Goal: Task Accomplishment & Management: Complete application form

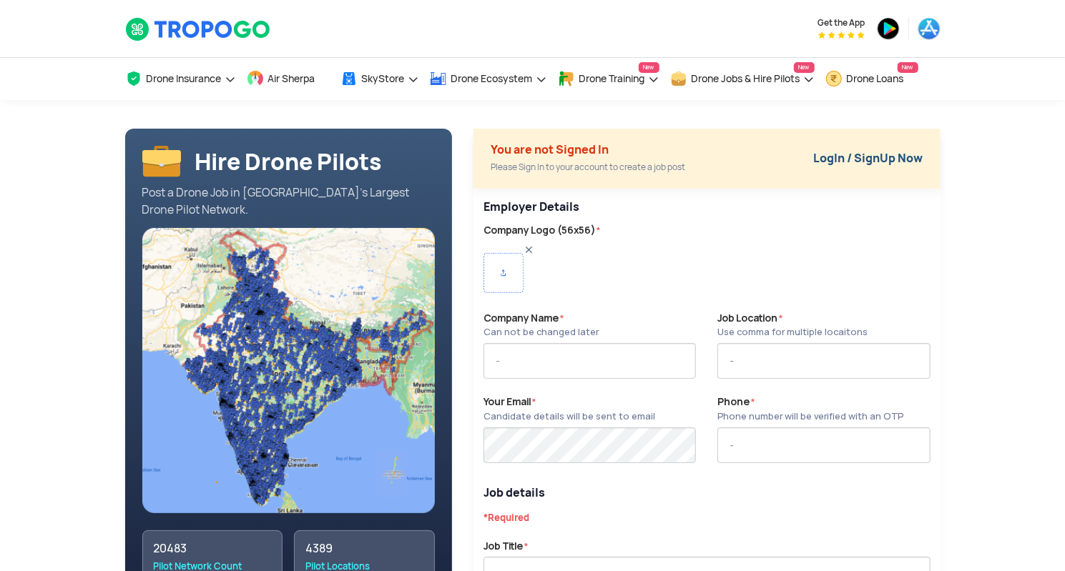
click at [866, 158] on link "LogIn / SignUp Now" at bounding box center [868, 158] width 109 height 15
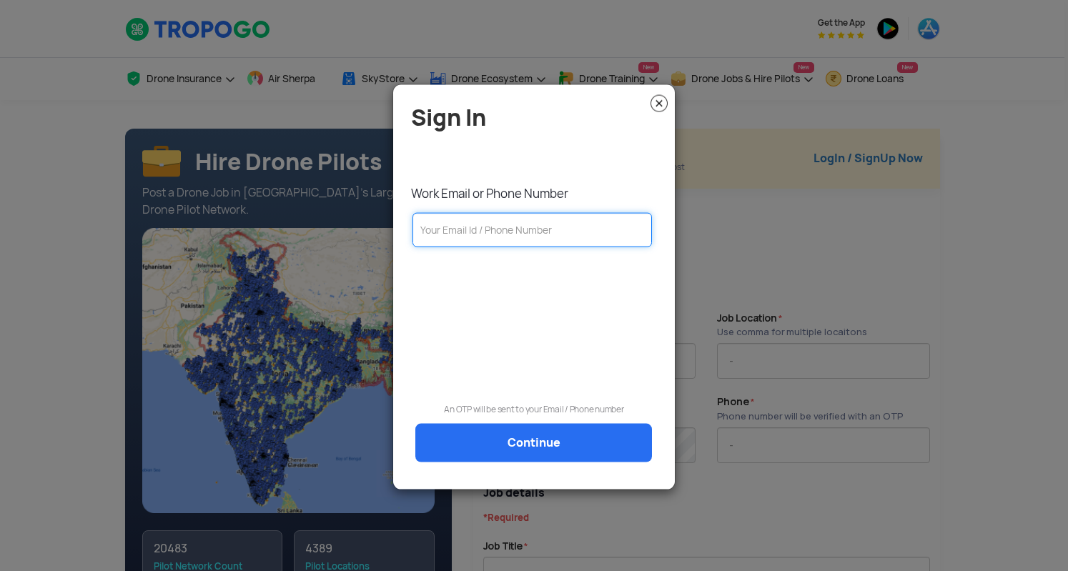
click at [516, 226] on input "text" at bounding box center [533, 229] width 240 height 34
paste input "[PERSON_NAME][EMAIL_ADDRESS][DOMAIN_NAME]"
type input "[PERSON_NAME][EMAIL_ADDRESS][DOMAIN_NAME]"
click at [538, 444] on link "Continue" at bounding box center [533, 442] width 237 height 39
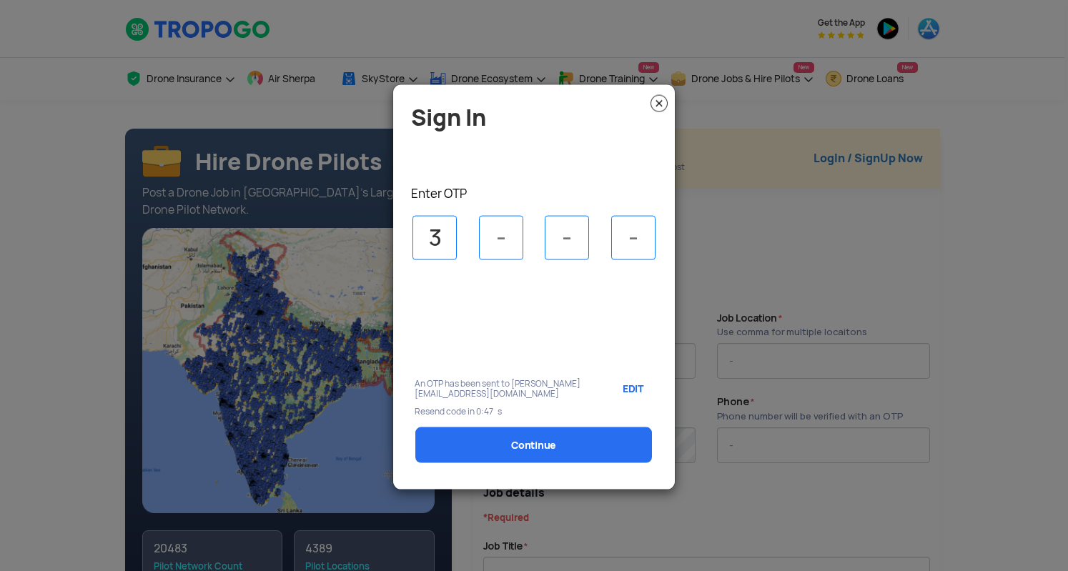
type input "3"
type input "5"
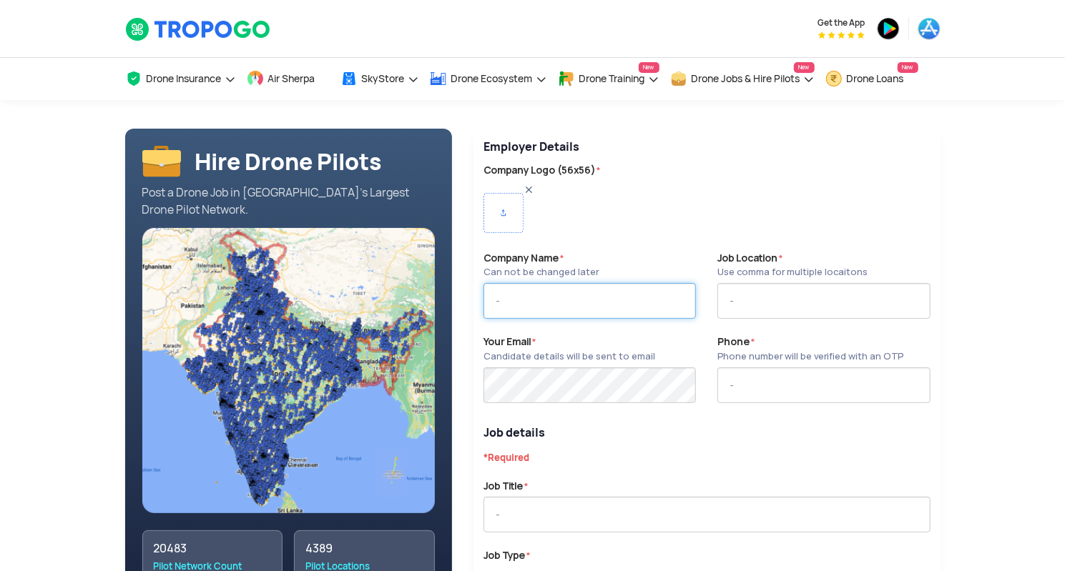
click at [558, 305] on input "text" at bounding box center [589, 301] width 212 height 36
type input "EDGE"
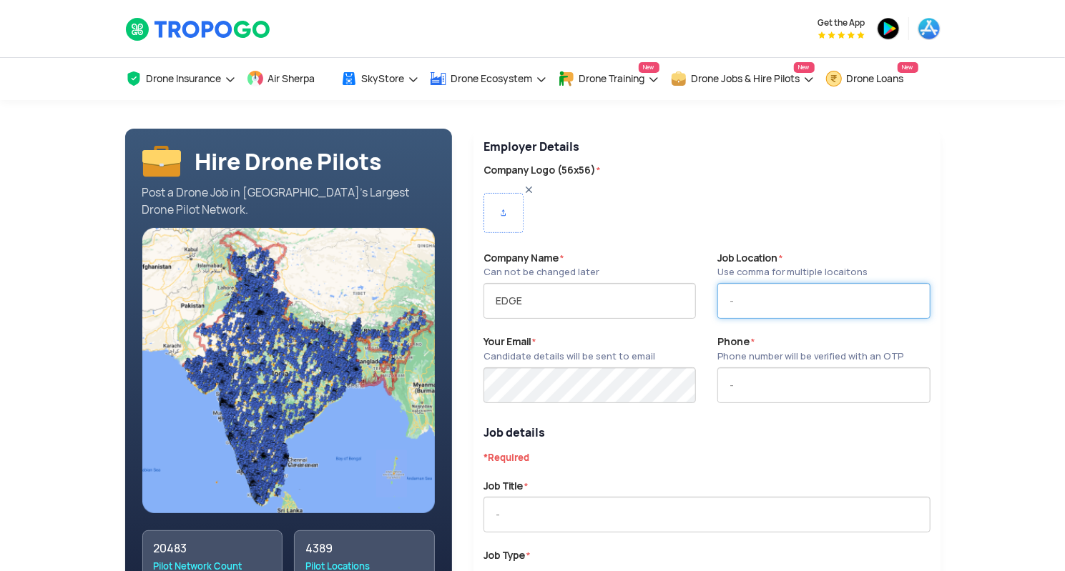
click at [766, 301] on input "text" at bounding box center [823, 301] width 212 height 36
type input "[GEOGRAPHIC_DATA]"
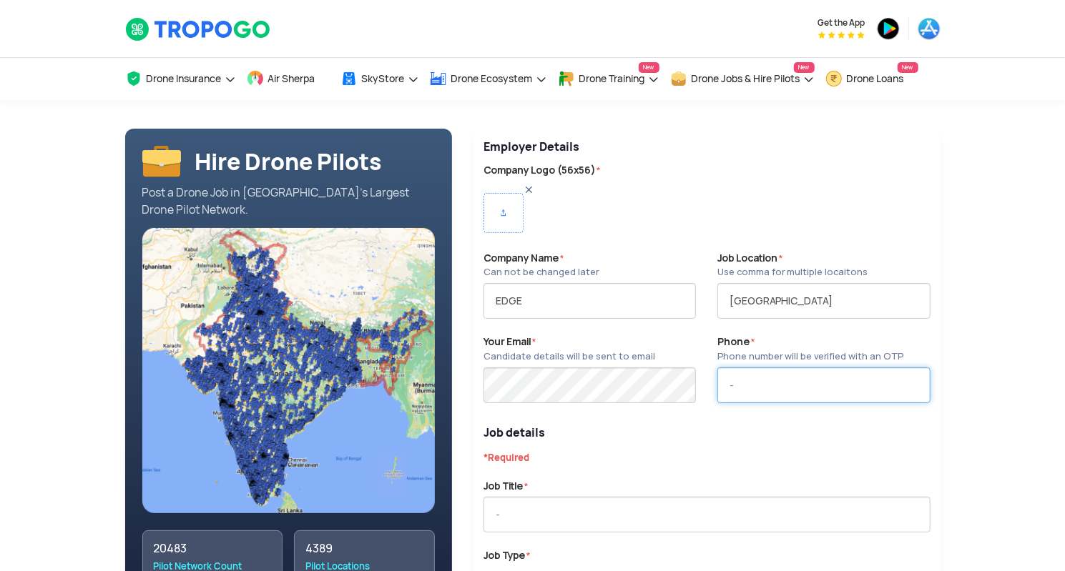
click at [764, 395] on input "text" at bounding box center [823, 386] width 212 height 36
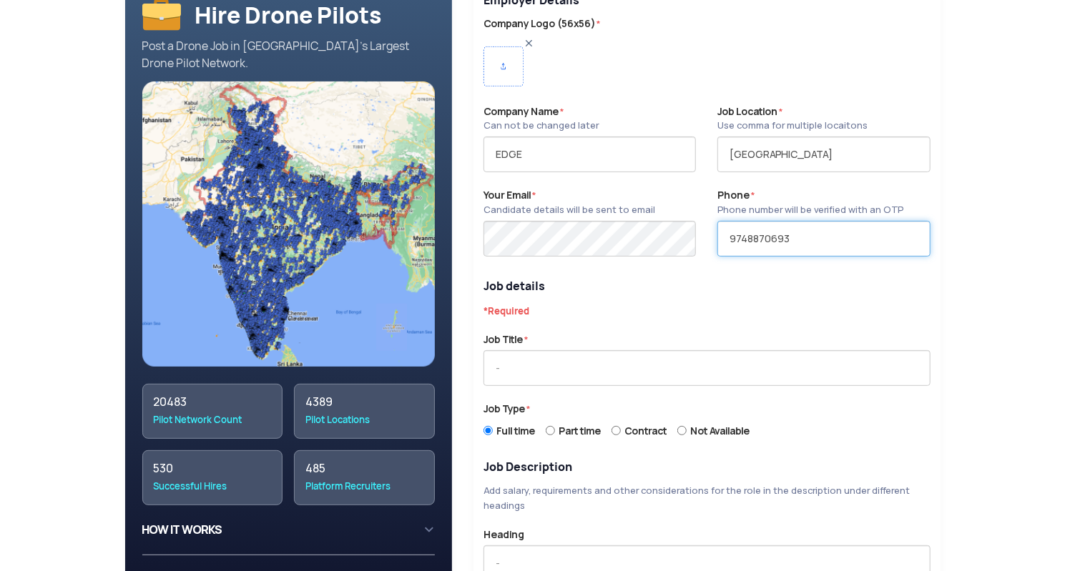
scroll to position [147, 0]
type input "9748870693"
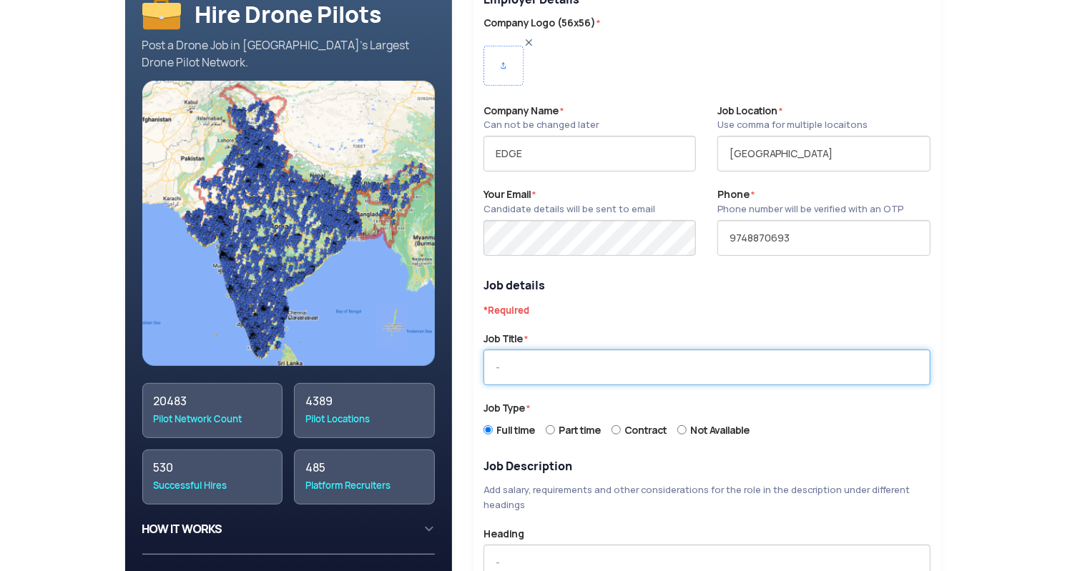
click at [546, 361] on input "text" at bounding box center [706, 368] width 447 height 36
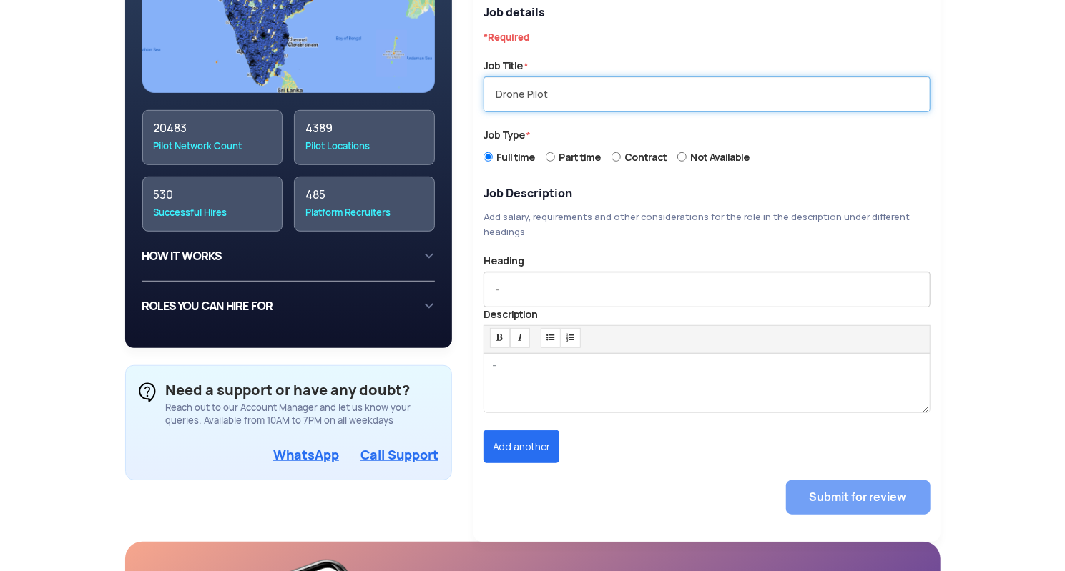
scroll to position [423, 0]
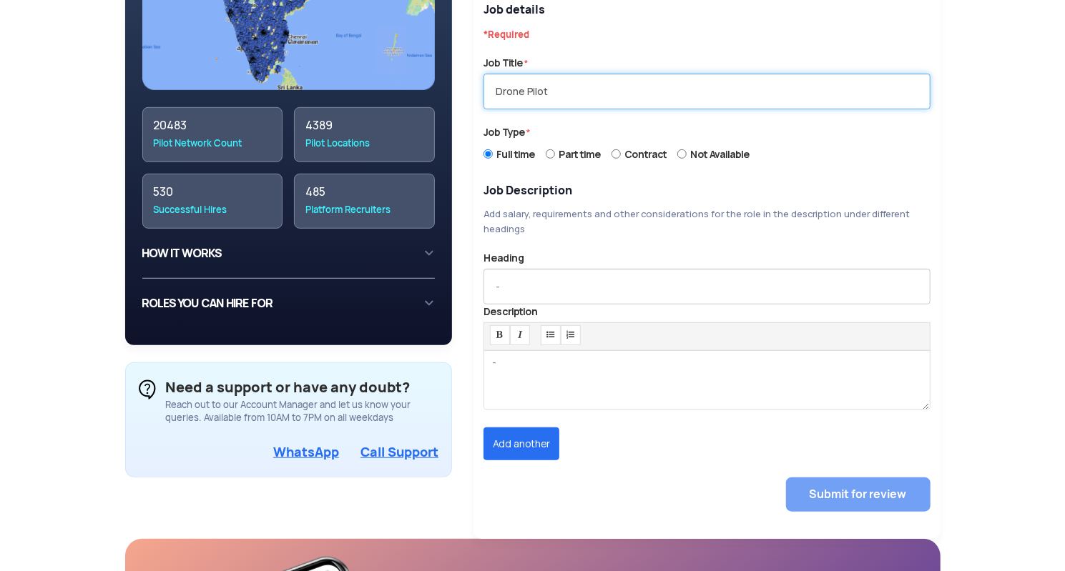
type input "Drone Pilot"
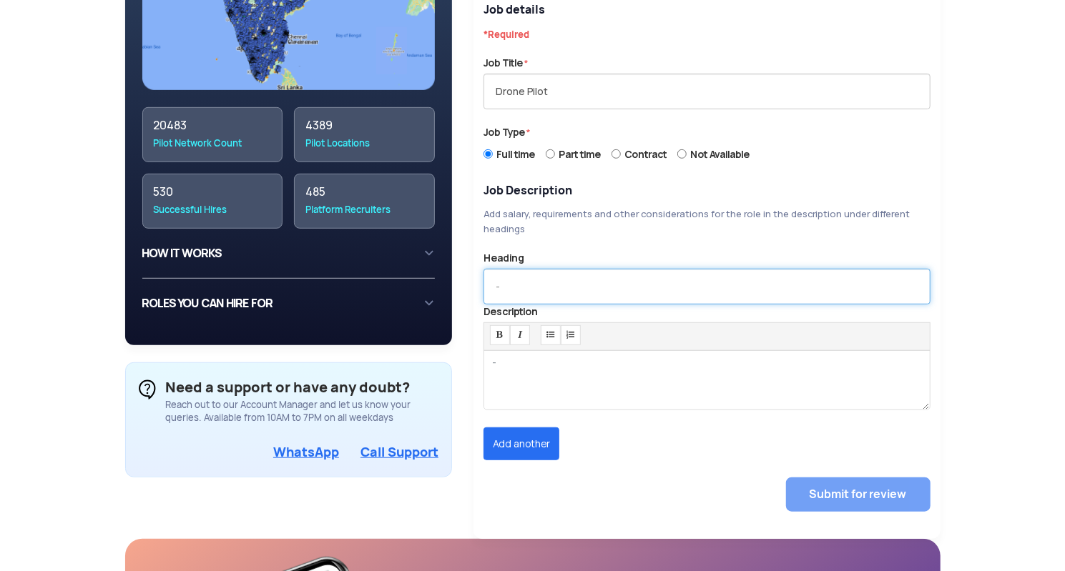
click at [538, 285] on input "text" at bounding box center [706, 287] width 447 height 36
type input "Drone Pilot"
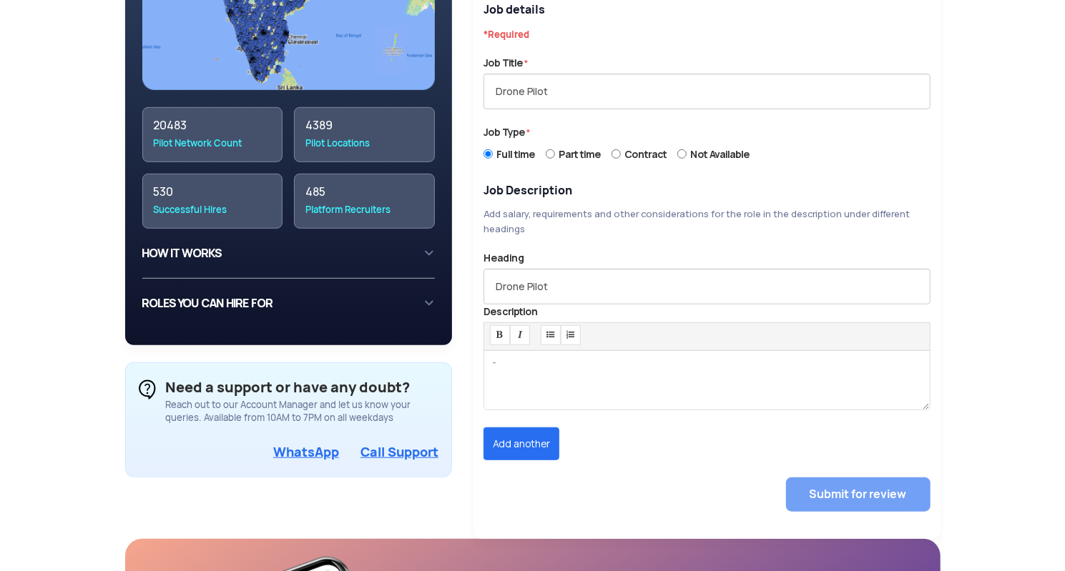
click at [560, 374] on div at bounding box center [706, 380] width 447 height 60
paste div
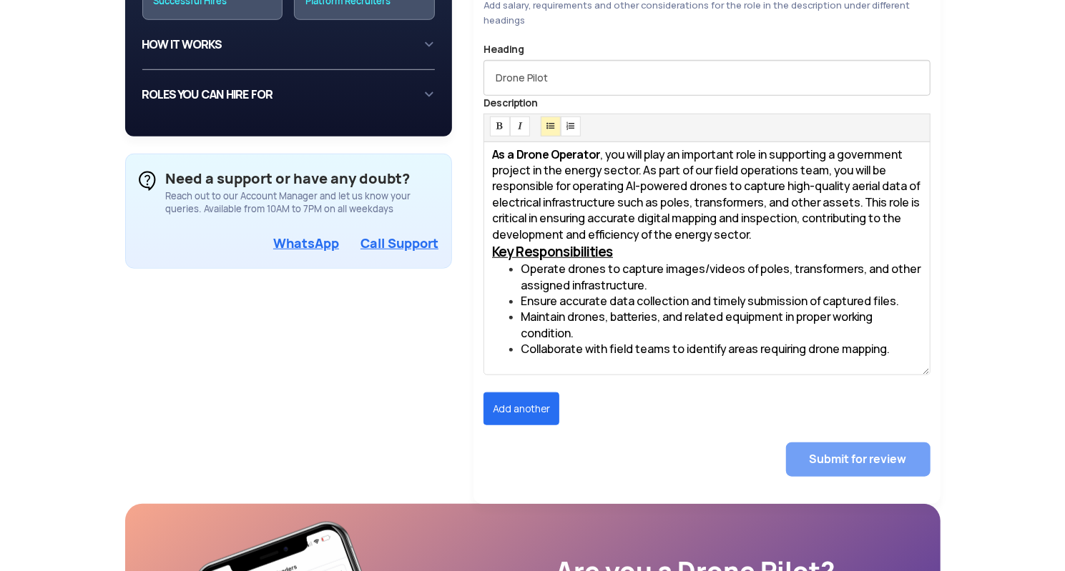
scroll to position [633, 0]
click at [805, 231] on p "As a Drone Operator , you will play an important role in supporting a governmen…" at bounding box center [706, 195] width 429 height 96
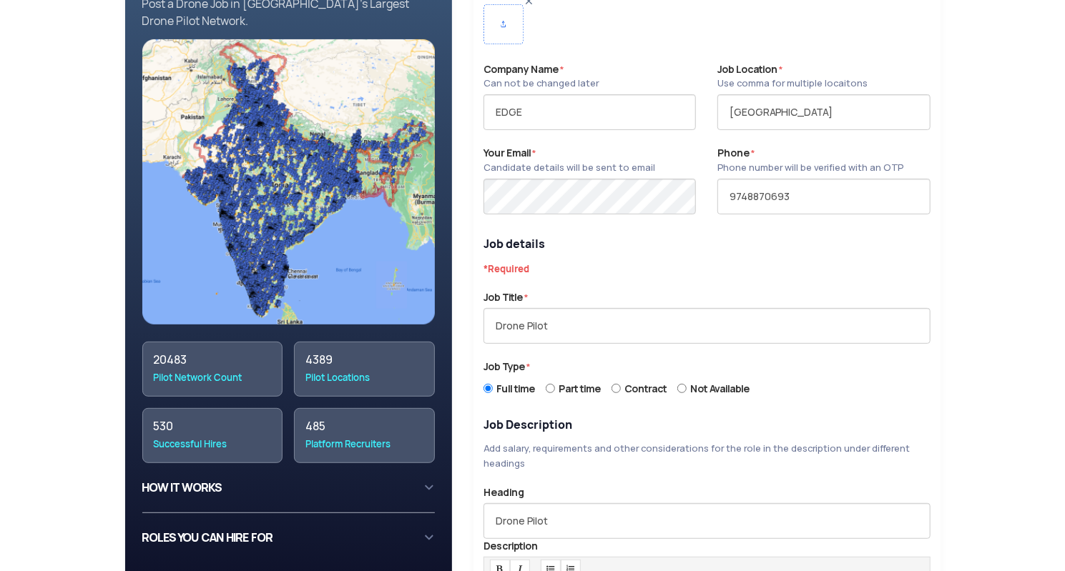
scroll to position [182, 0]
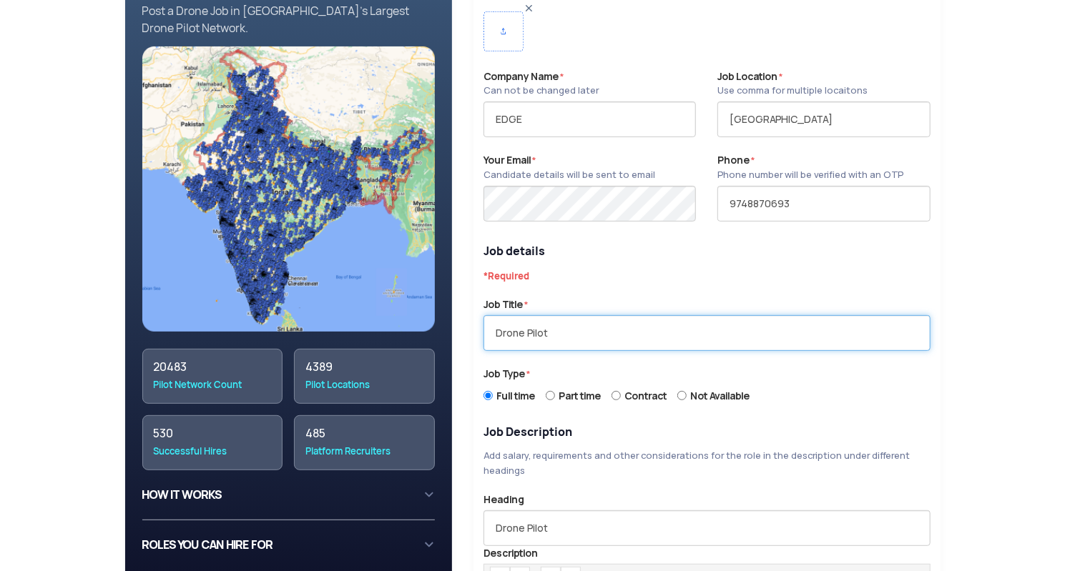
click at [534, 330] on input "Drone Pilot" at bounding box center [706, 333] width 447 height 36
click at [599, 343] on input "Drone Pilot" at bounding box center [706, 333] width 447 height 36
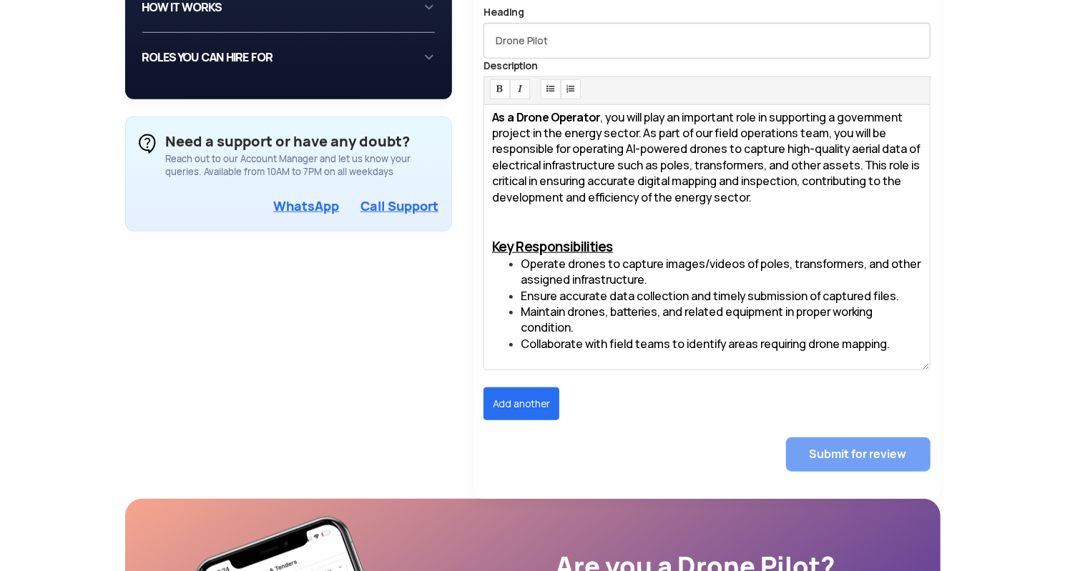
scroll to position [669, 0]
click at [820, 305] on span "Maintain drones, batteries, and related equipment in proper working condition." at bounding box center [697, 320] width 352 height 31
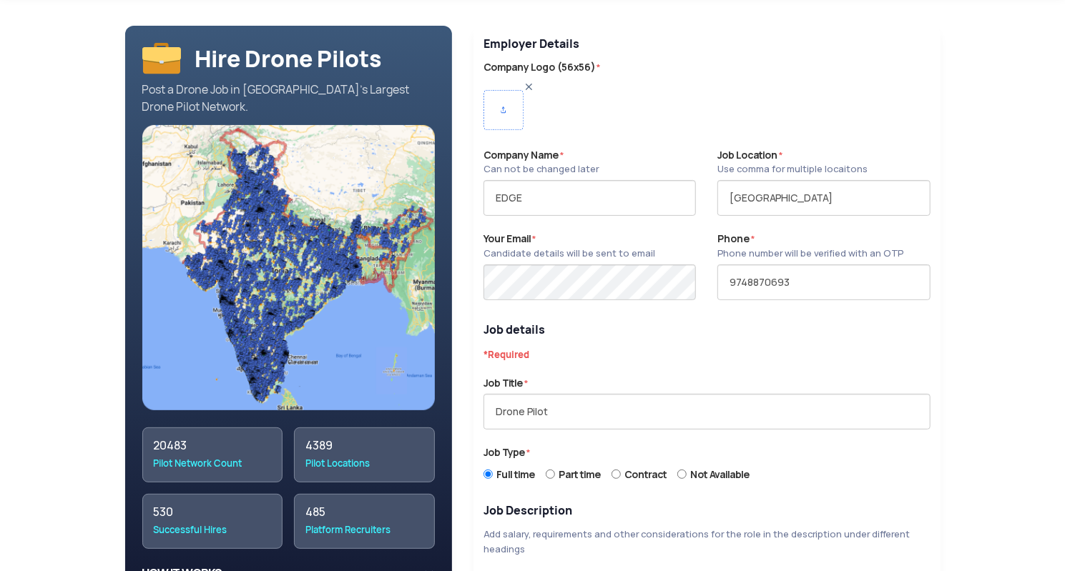
scroll to position [104, 0]
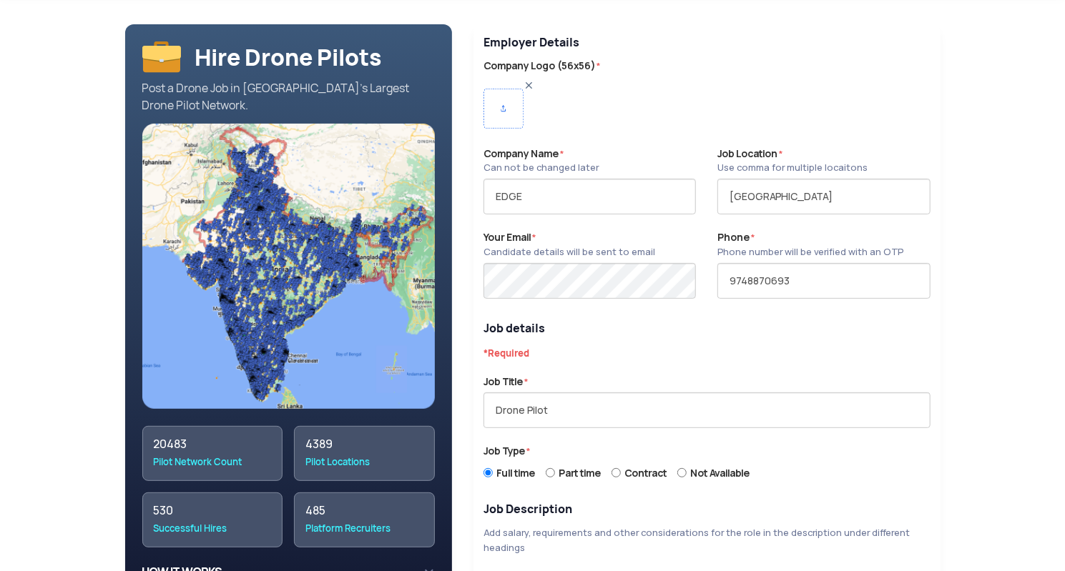
click at [499, 109] on img at bounding box center [503, 109] width 40 height 40
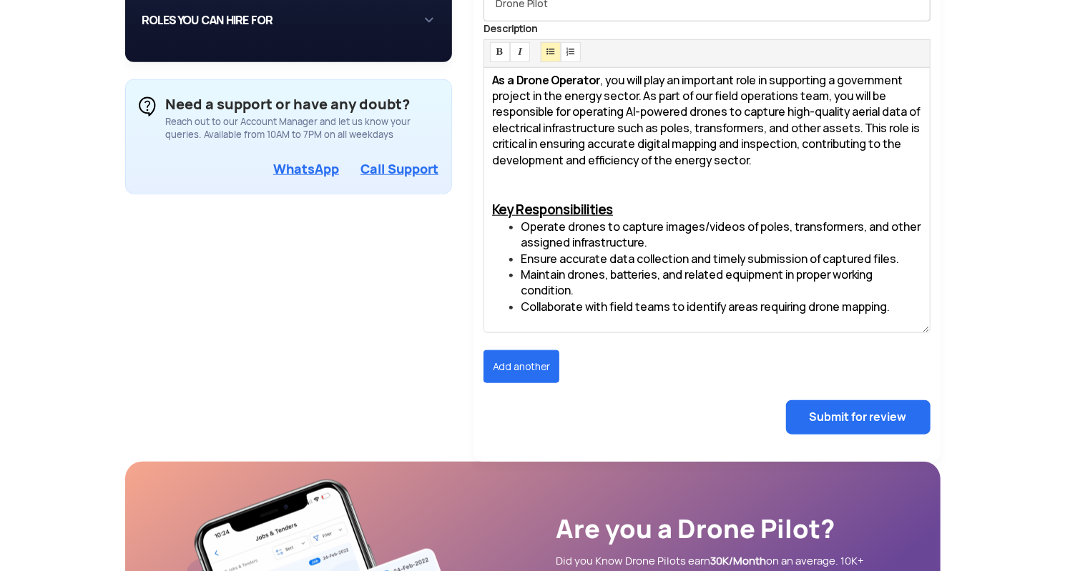
scroll to position [707, 0]
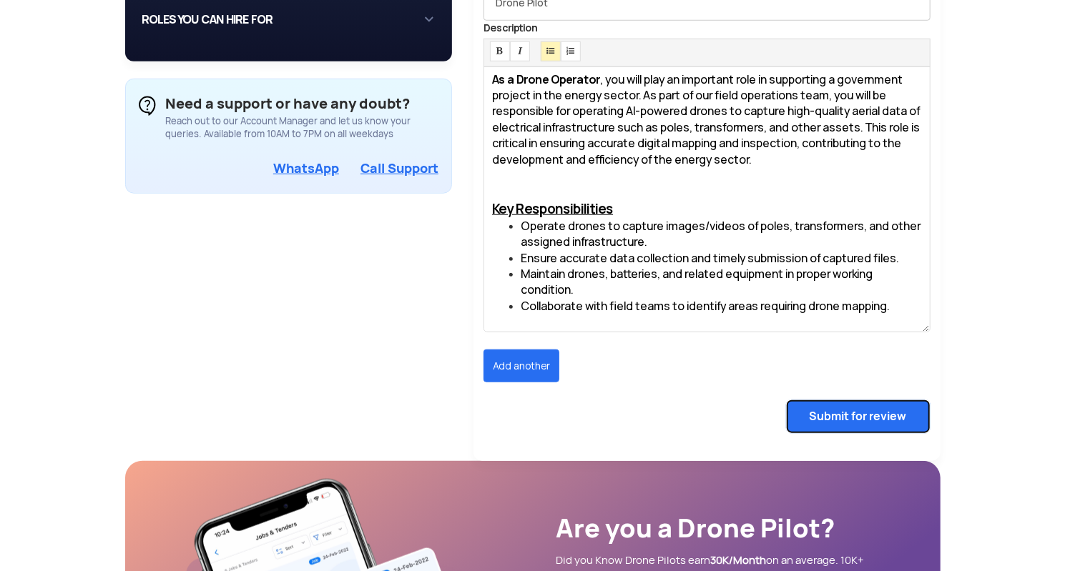
click at [857, 403] on button "Submit for review" at bounding box center [858, 417] width 144 height 34
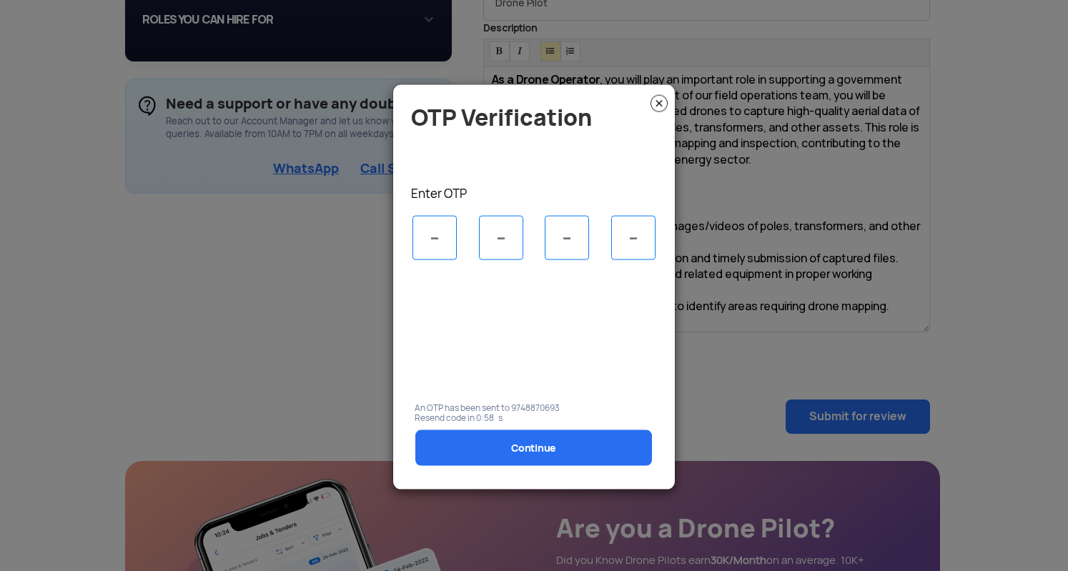
click at [443, 246] on input "tel" at bounding box center [435, 237] width 44 height 44
type input "5"
type input "2"
type input "1"
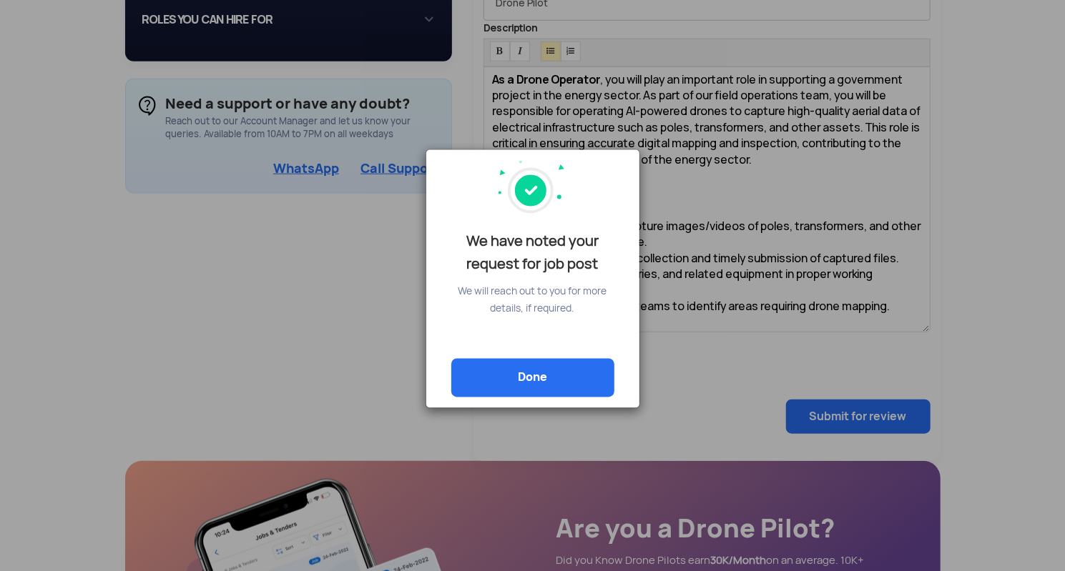
click at [533, 368] on link "Done" at bounding box center [532, 377] width 163 height 39
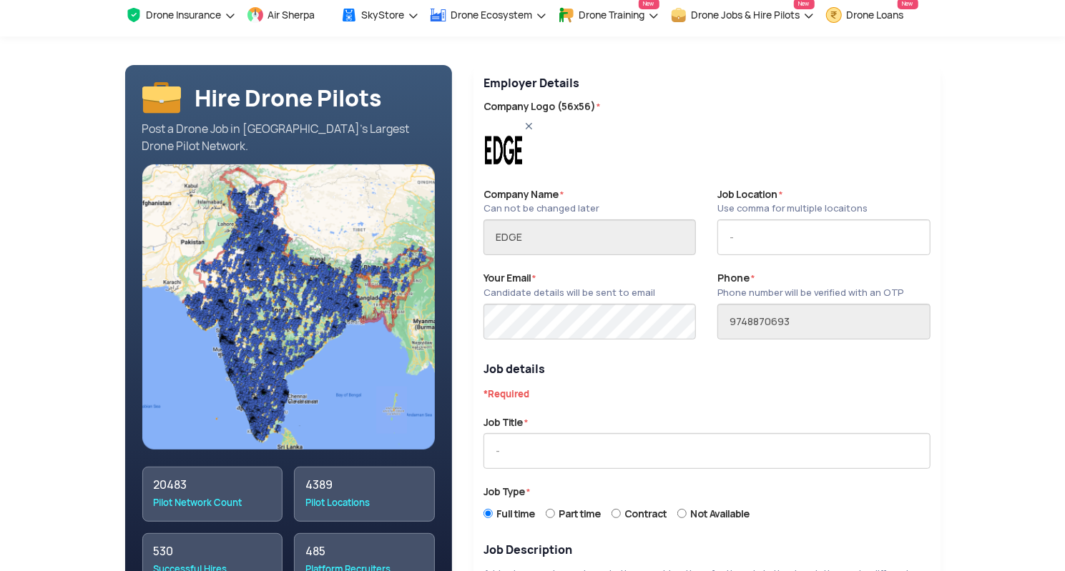
scroll to position [0, 0]
